Goal: Information Seeking & Learning: Learn about a topic

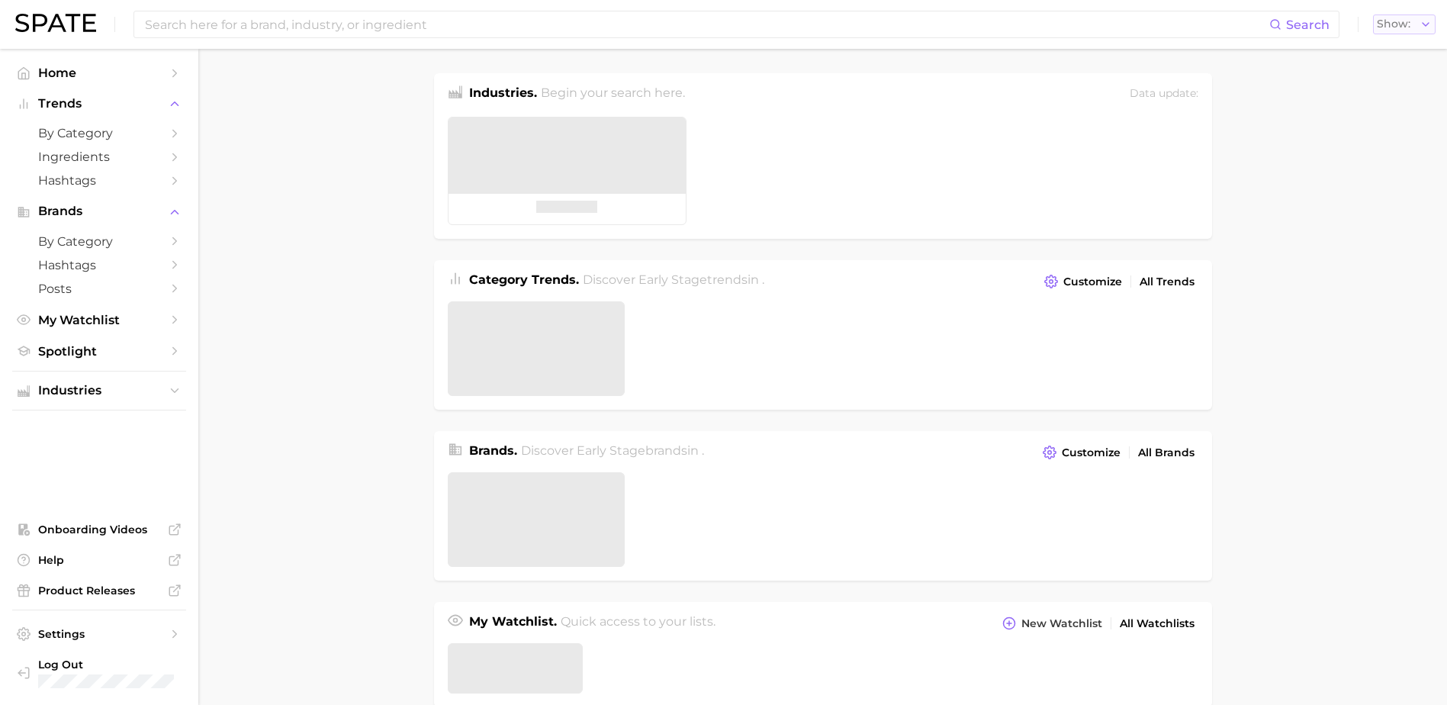
click at [1407, 20] on span "Show" at bounding box center [1394, 24] width 34 height 8
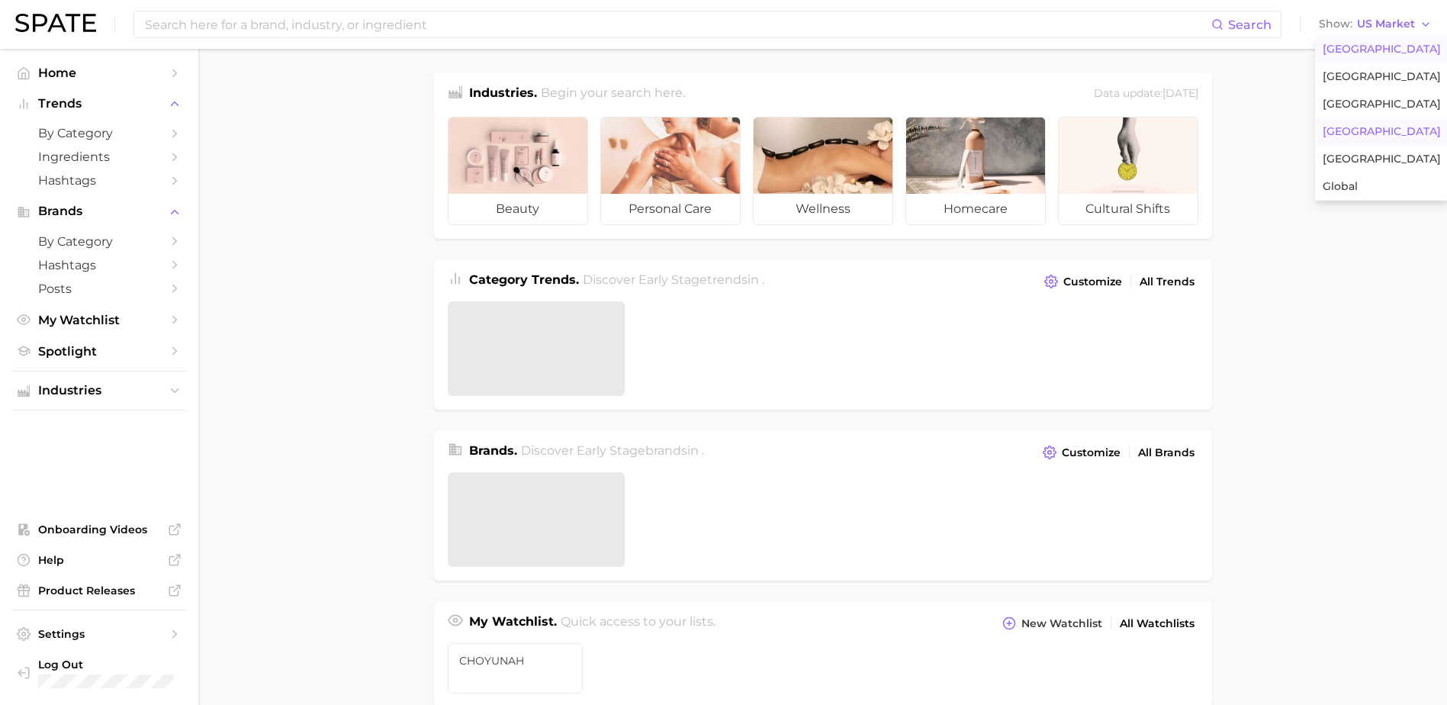
click at [1385, 130] on span "[GEOGRAPHIC_DATA]" at bounding box center [1382, 131] width 118 height 13
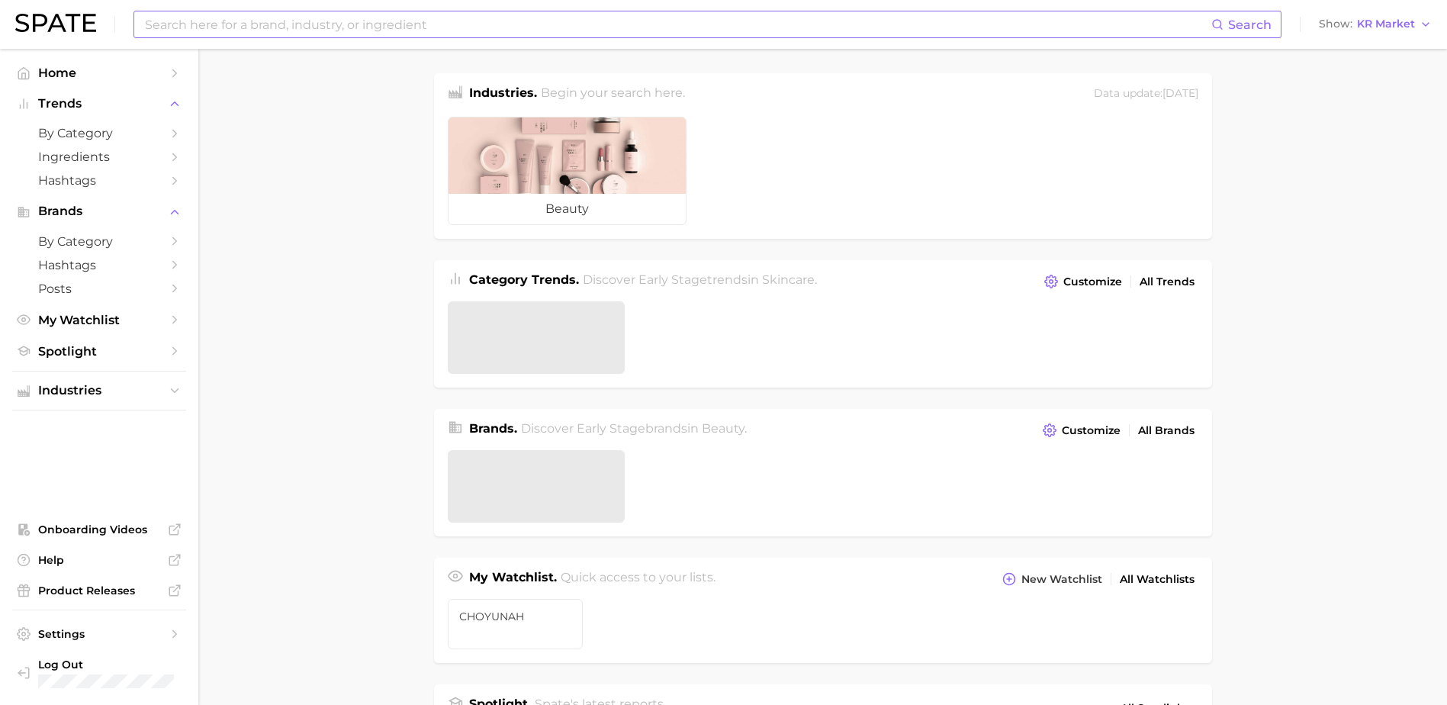
click at [554, 29] on input at bounding box center [677, 24] width 1068 height 26
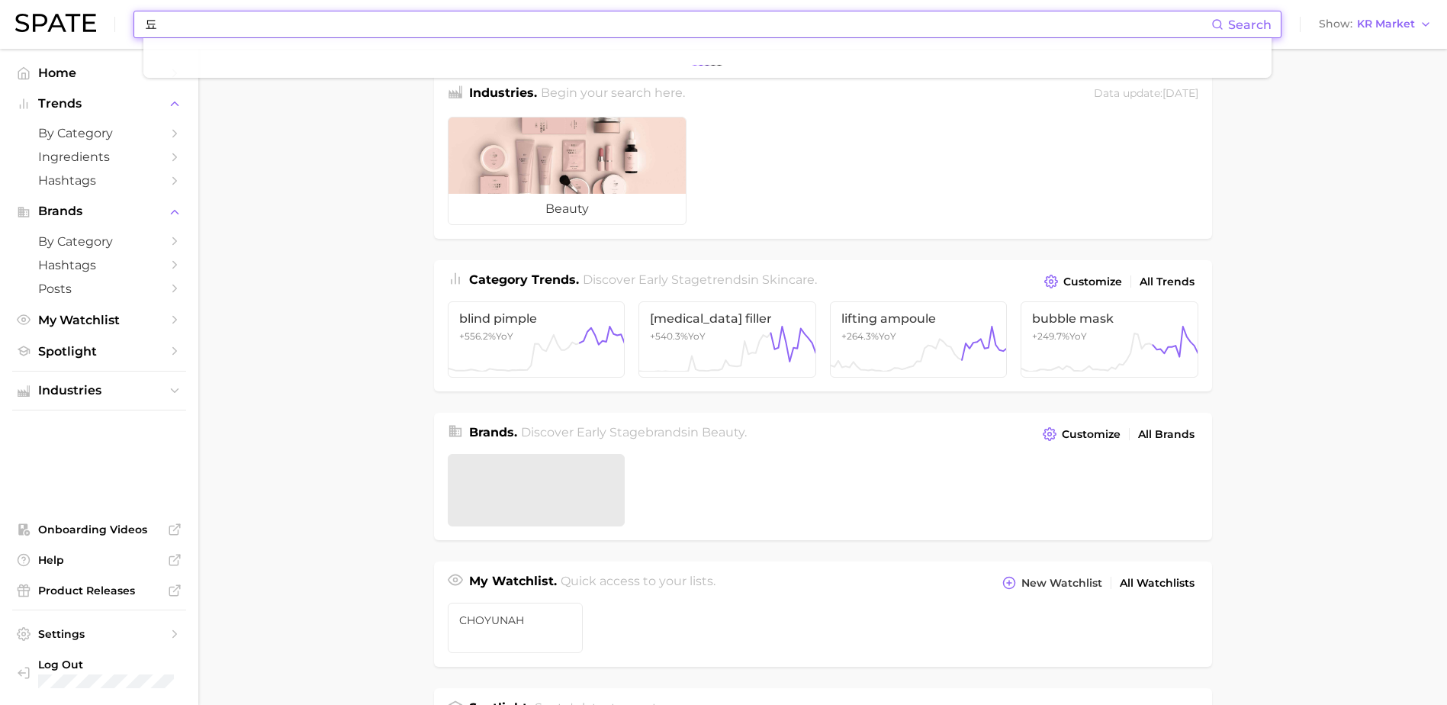
type input "ㄷ"
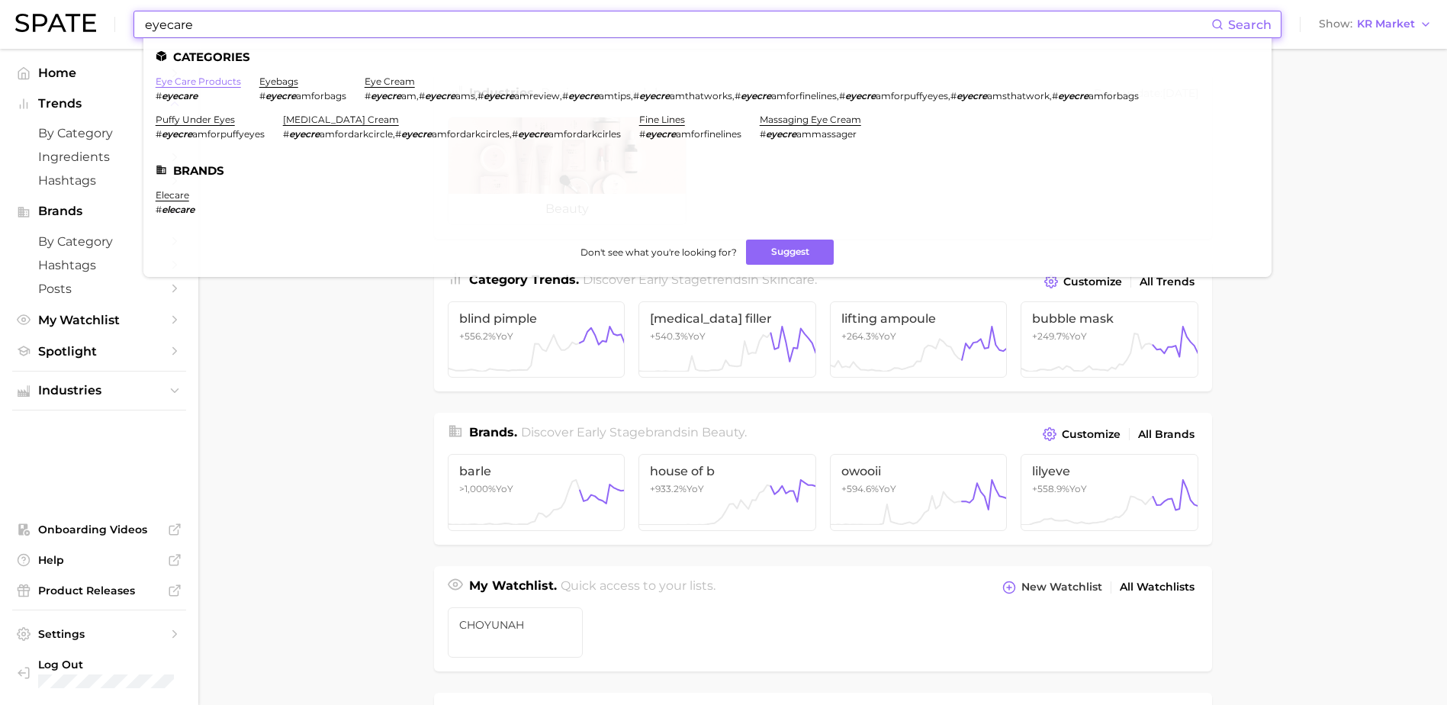
type input "eyecare"
click at [217, 82] on link "eye care products" at bounding box center [198, 81] width 85 height 11
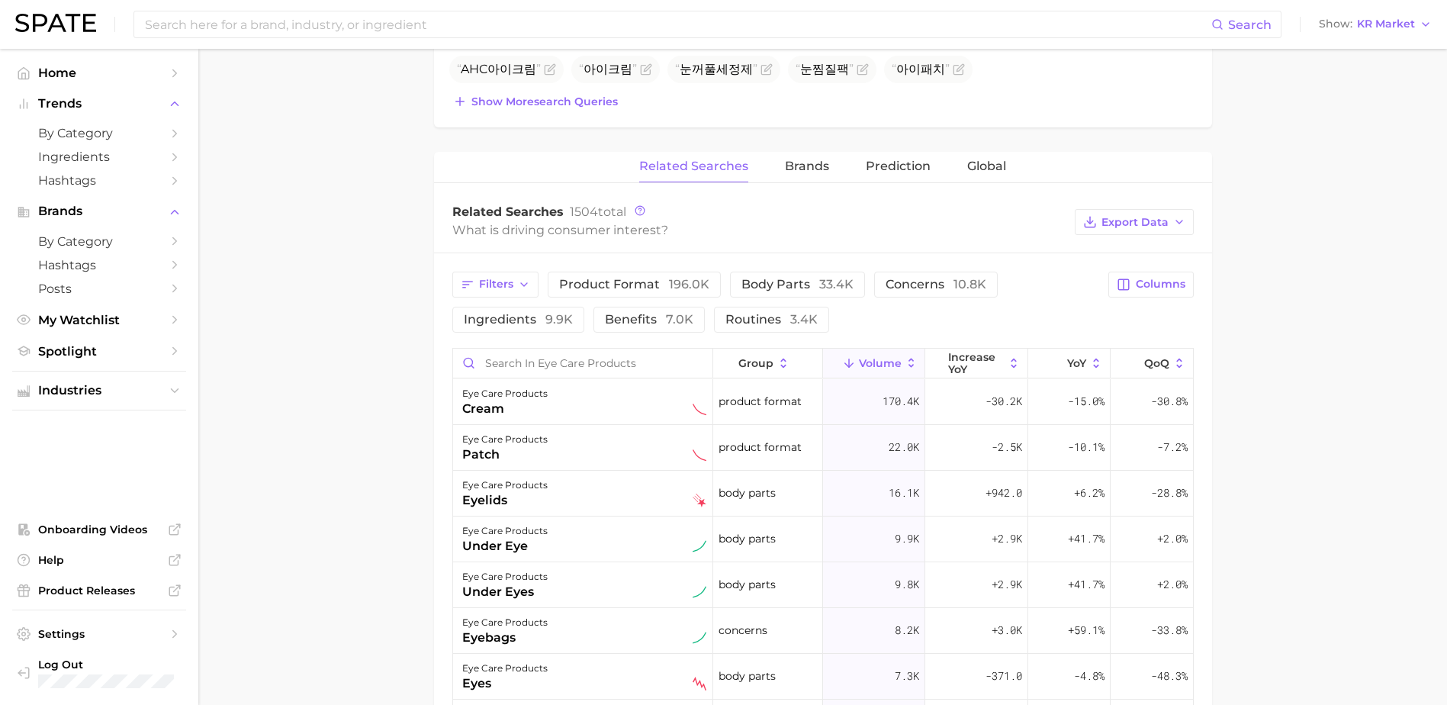
scroll to position [814, 0]
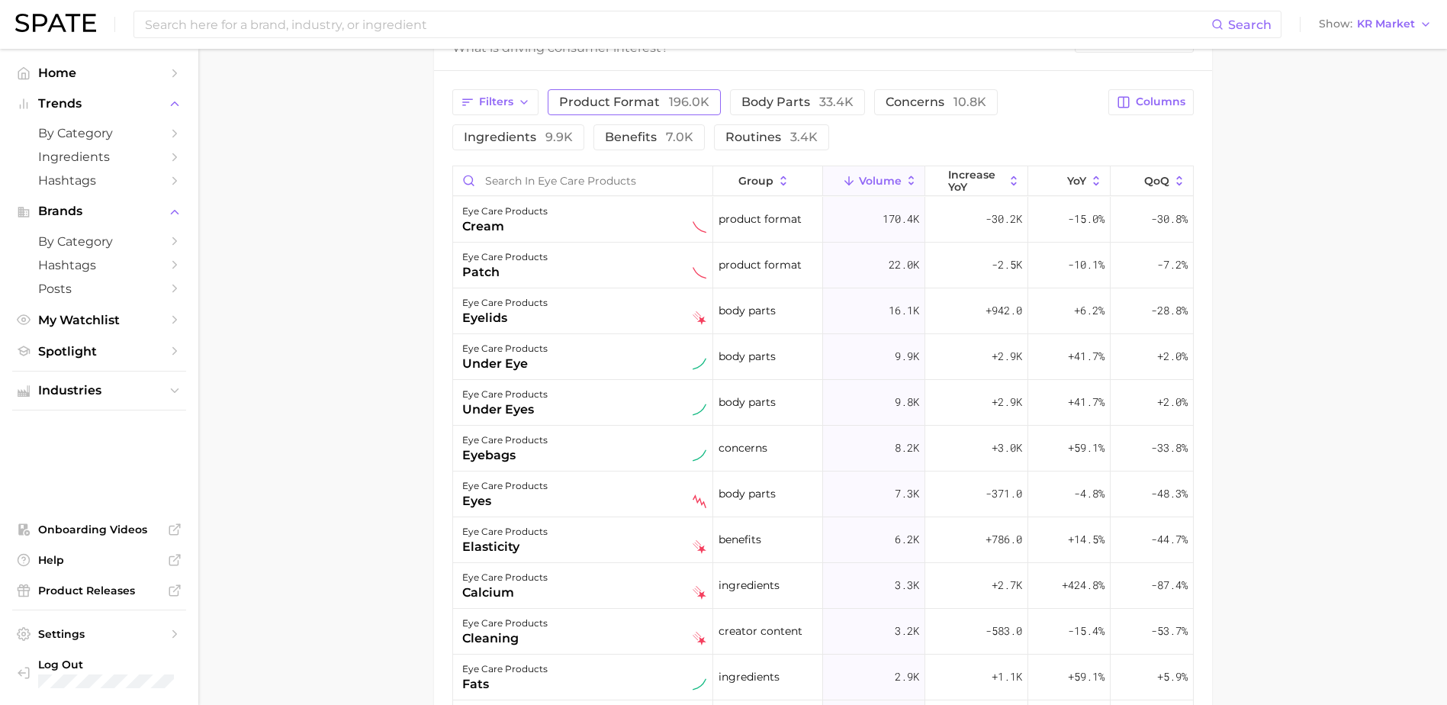
click at [620, 111] on button "product format 196.0k" at bounding box center [634, 102] width 173 height 26
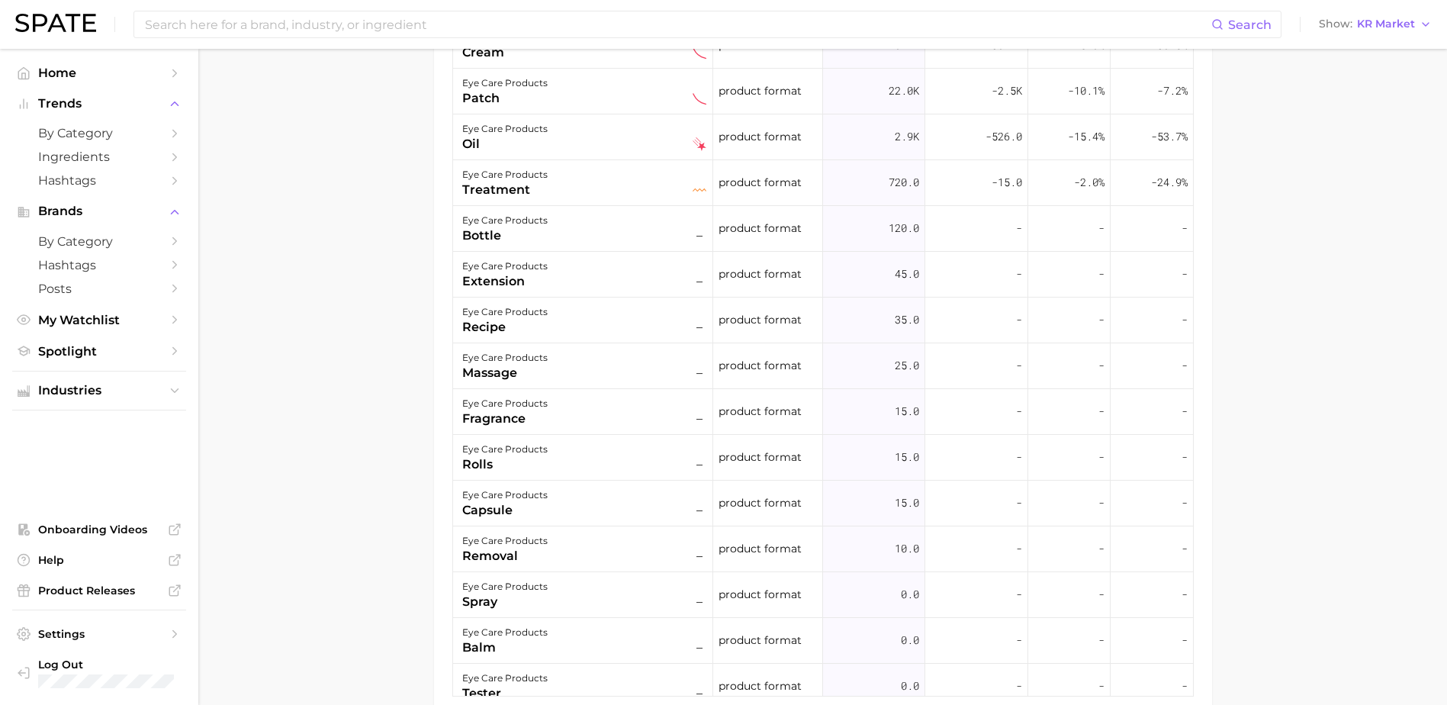
scroll to position [1017, 0]
